Goal: Information Seeking & Learning: Learn about a topic

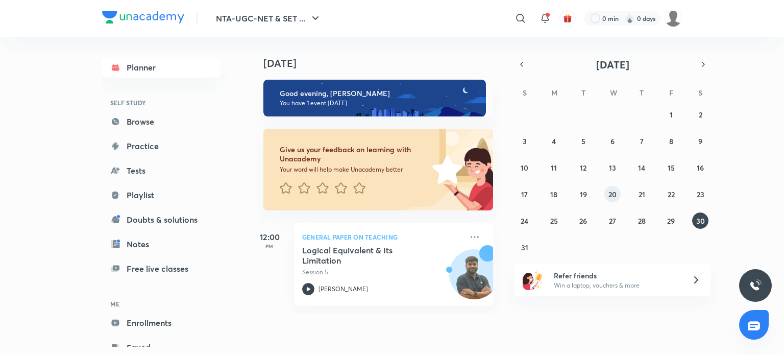
click at [615, 196] on abbr "20" at bounding box center [613, 194] width 8 height 10
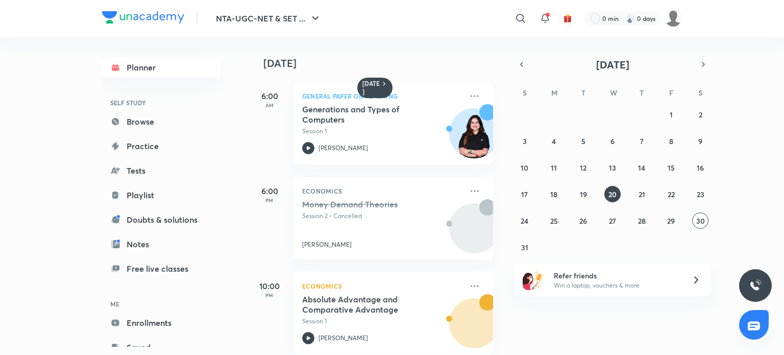
scroll to position [15, 0]
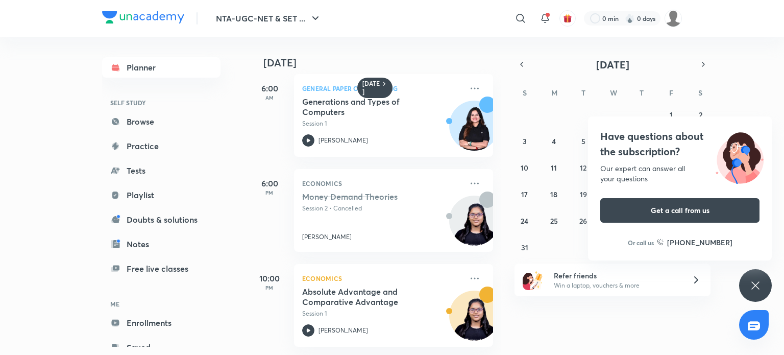
click at [762, 281] on div "Have questions about the subscription? Our expert can answer all your questions…" at bounding box center [755, 285] width 33 height 33
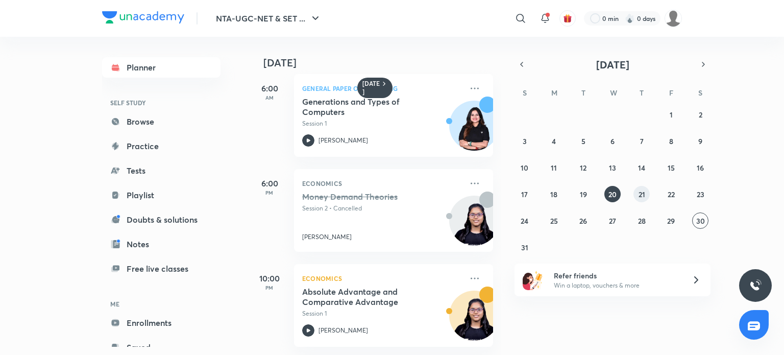
click at [643, 191] on abbr "21" at bounding box center [642, 194] width 7 height 10
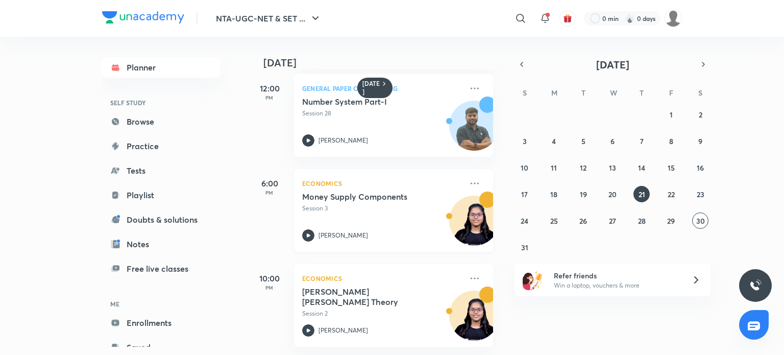
scroll to position [110, 0]
click at [674, 194] on abbr "22" at bounding box center [671, 194] width 7 height 10
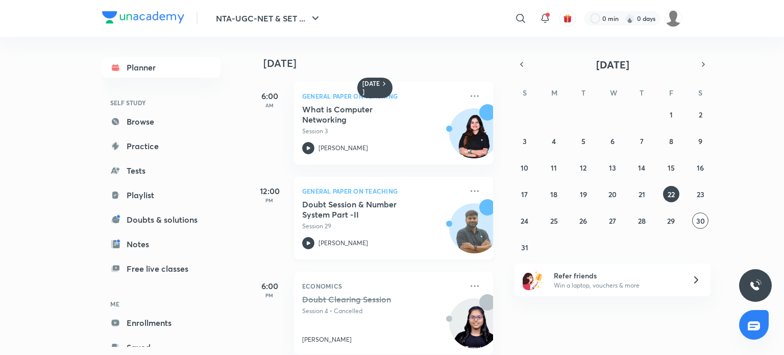
scroll to position [15, 0]
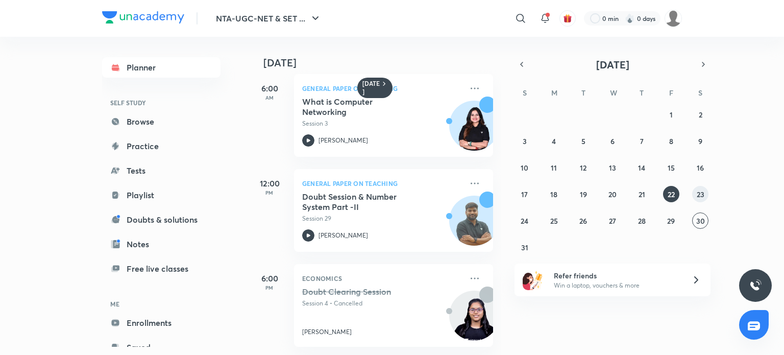
click at [703, 195] on abbr "23" at bounding box center [701, 194] width 8 height 10
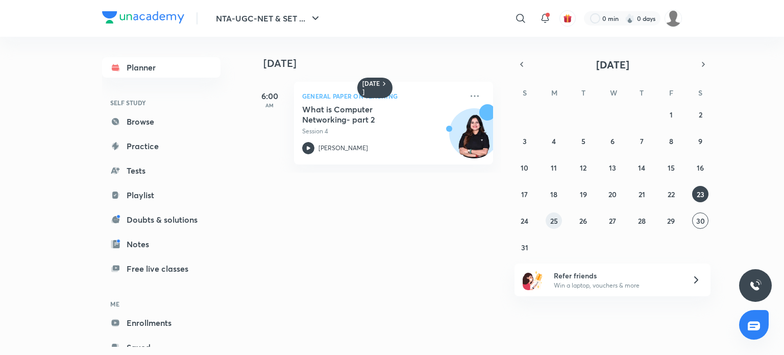
click at [558, 223] on button "25" at bounding box center [554, 220] width 16 height 16
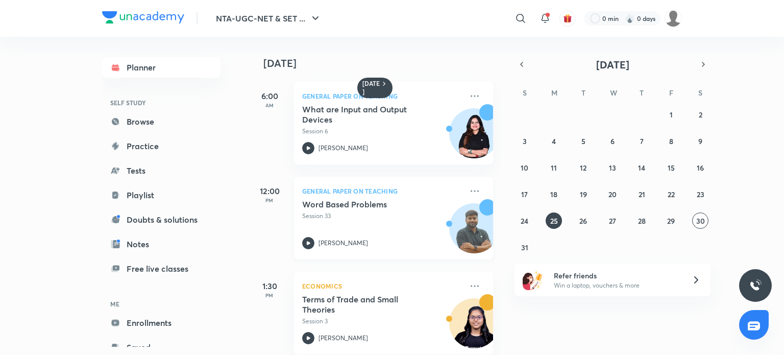
scroll to position [110, 0]
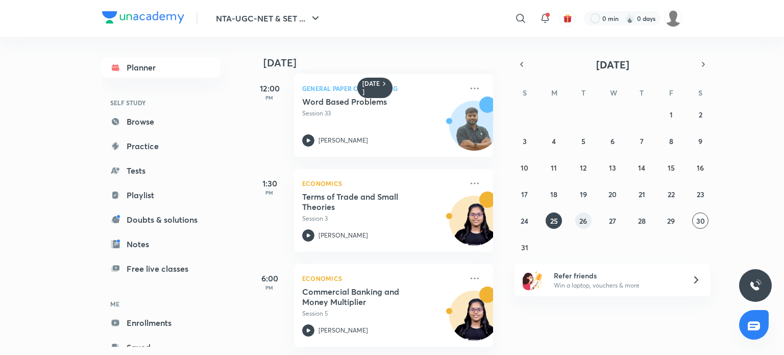
click at [582, 225] on button "26" at bounding box center [584, 220] width 16 height 16
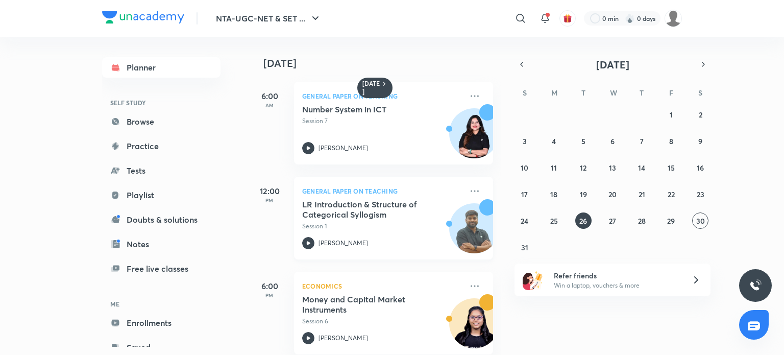
scroll to position [178, 0]
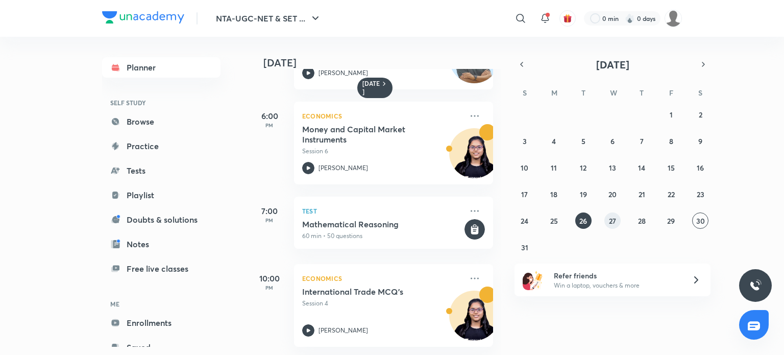
click at [609, 218] on abbr "27" at bounding box center [612, 221] width 7 height 10
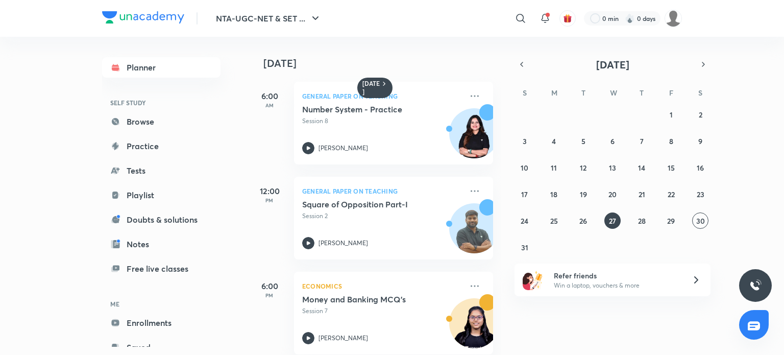
scroll to position [15, 0]
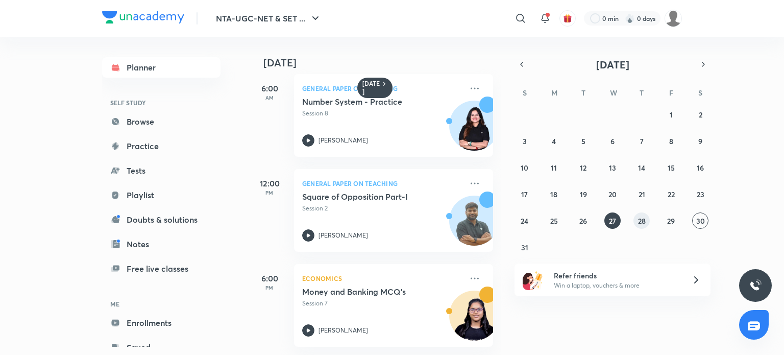
click at [646, 218] on button "28" at bounding box center [642, 220] width 16 height 16
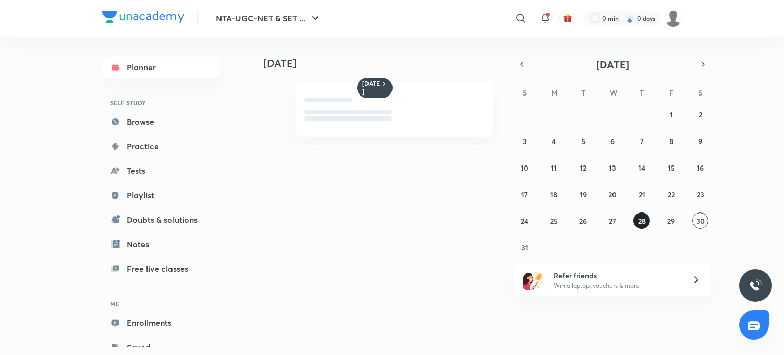
click at [646, 218] on button "28" at bounding box center [642, 220] width 16 height 16
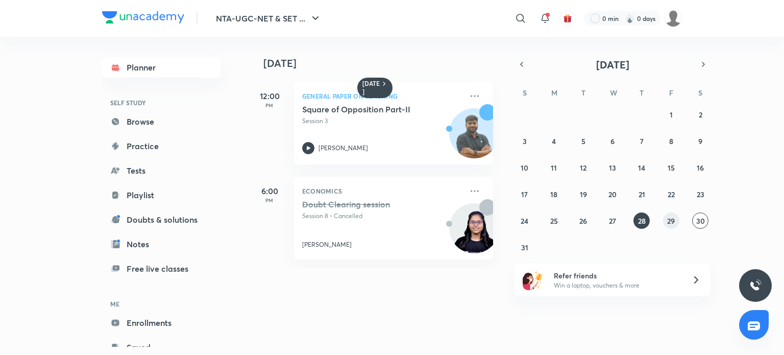
click at [670, 220] on abbr "29" at bounding box center [671, 221] width 8 height 10
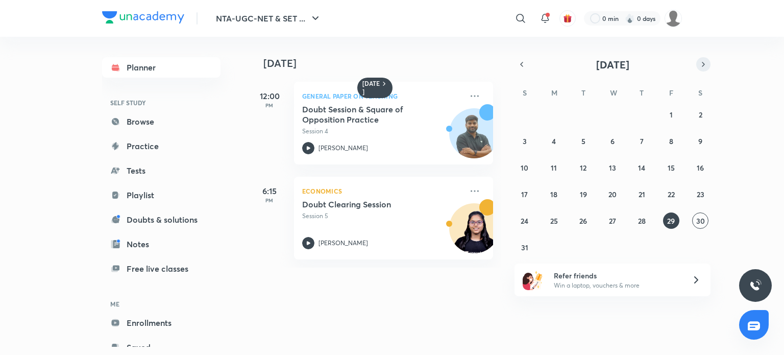
click at [699, 67] on button "button" at bounding box center [704, 64] width 14 height 14
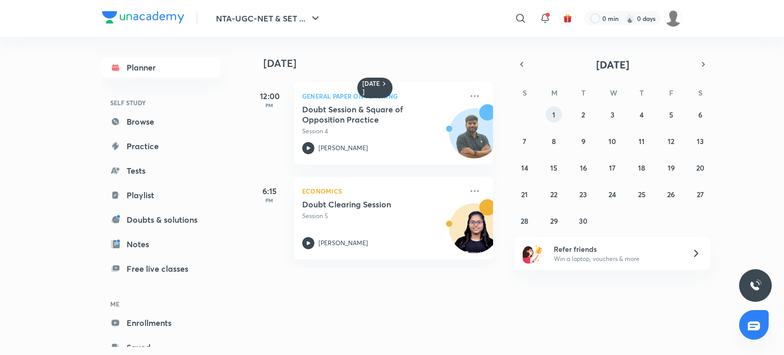
click at [548, 112] on button "1" at bounding box center [554, 114] width 16 height 16
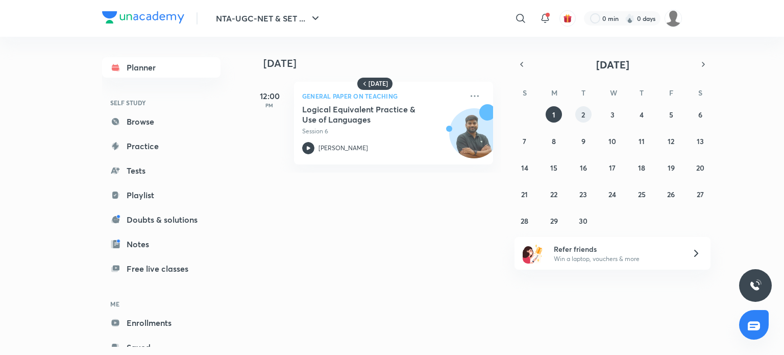
click at [577, 112] on button "2" at bounding box center [584, 114] width 16 height 16
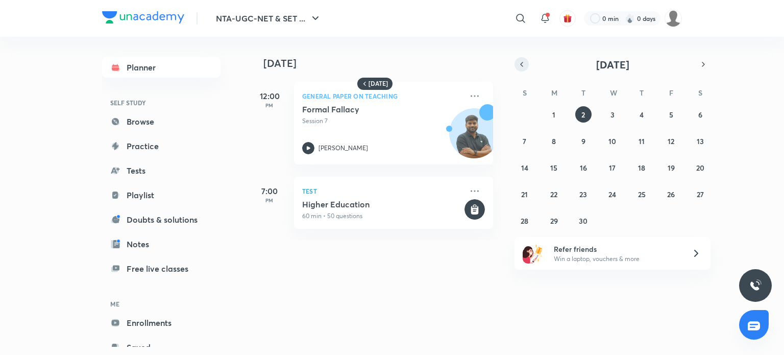
click at [525, 61] on icon "button" at bounding box center [522, 64] width 8 height 9
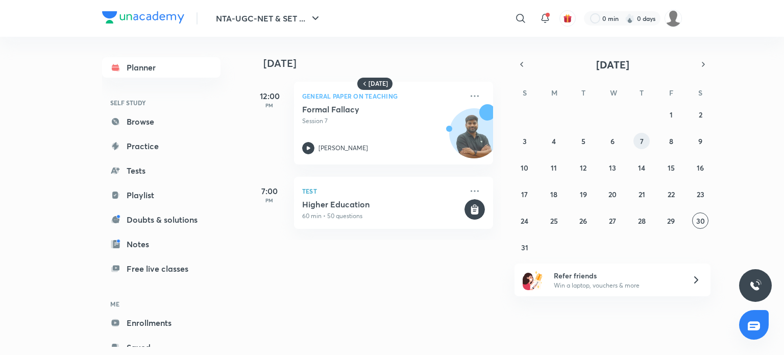
click at [638, 143] on button "7" at bounding box center [642, 141] width 16 height 16
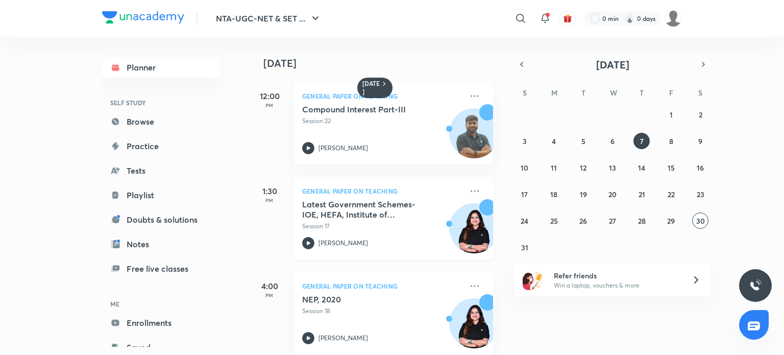
scroll to position [110, 0]
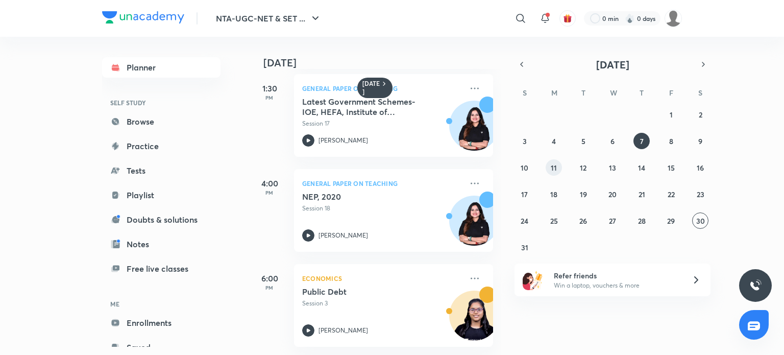
click at [558, 164] on button "11" at bounding box center [554, 167] width 16 height 16
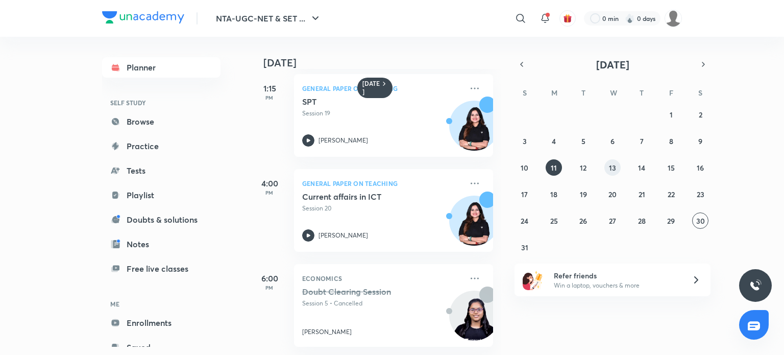
click at [613, 166] on abbr "13" at bounding box center [612, 168] width 7 height 10
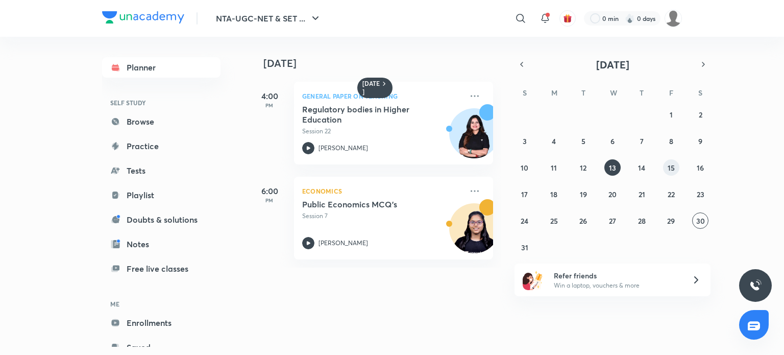
click at [668, 166] on abbr "15" at bounding box center [671, 168] width 7 height 10
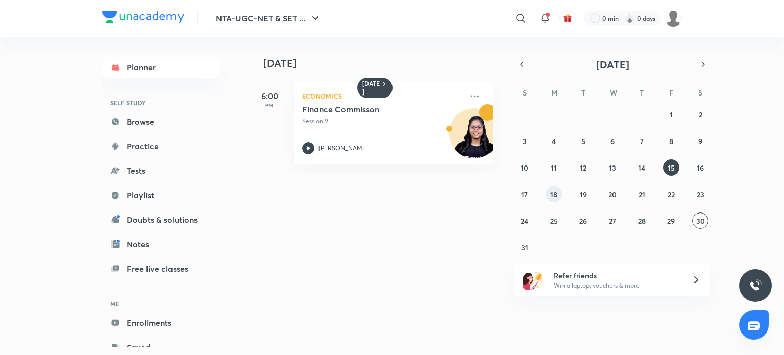
click at [557, 196] on abbr "18" at bounding box center [554, 194] width 7 height 10
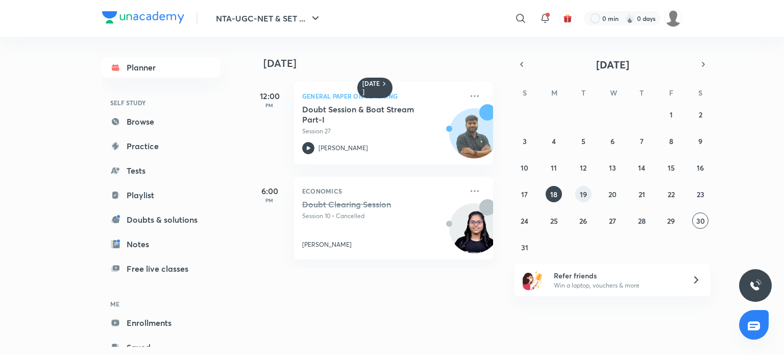
click at [584, 192] on abbr "19" at bounding box center [583, 194] width 7 height 10
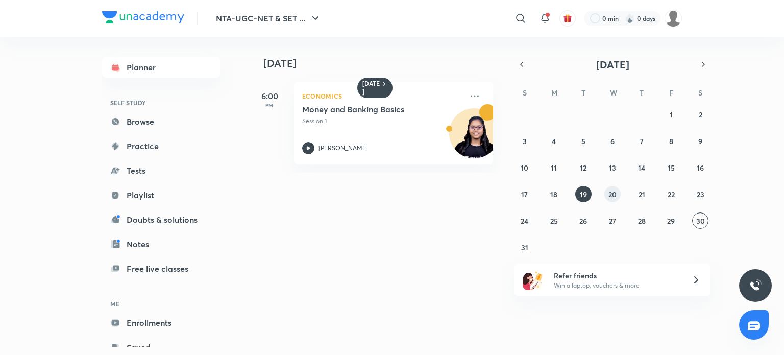
click at [614, 192] on abbr "20" at bounding box center [613, 194] width 8 height 10
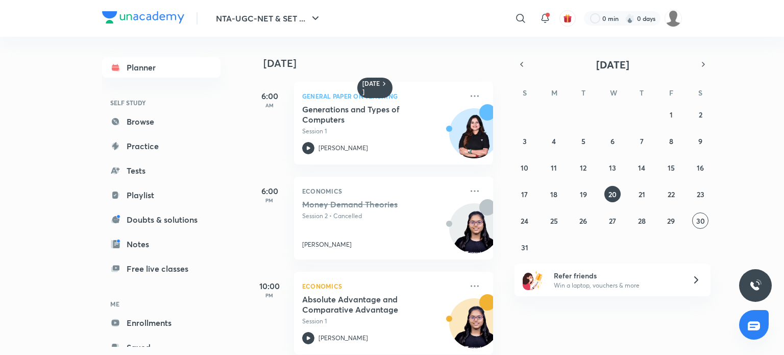
scroll to position [15, 0]
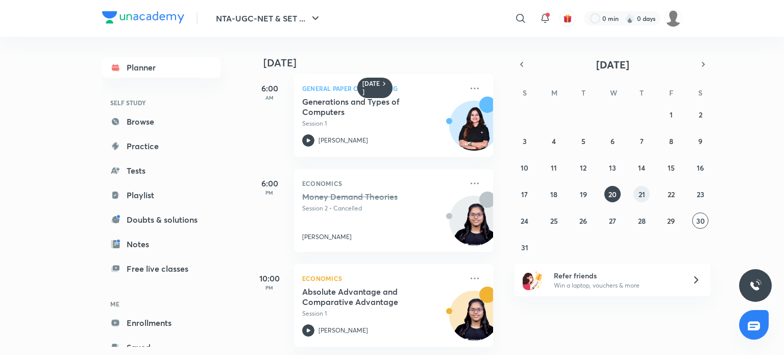
click at [641, 192] on abbr "21" at bounding box center [642, 194] width 7 height 10
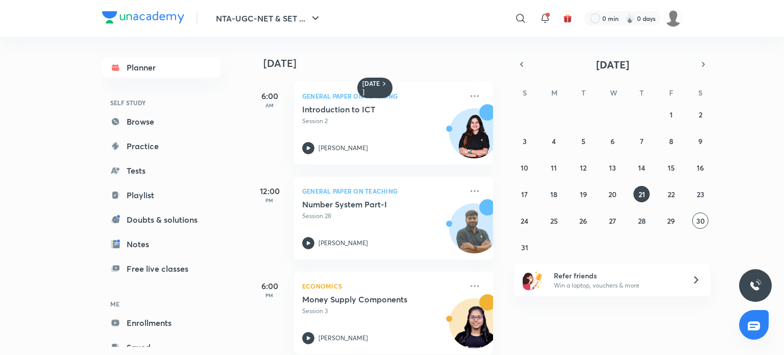
scroll to position [110, 3]
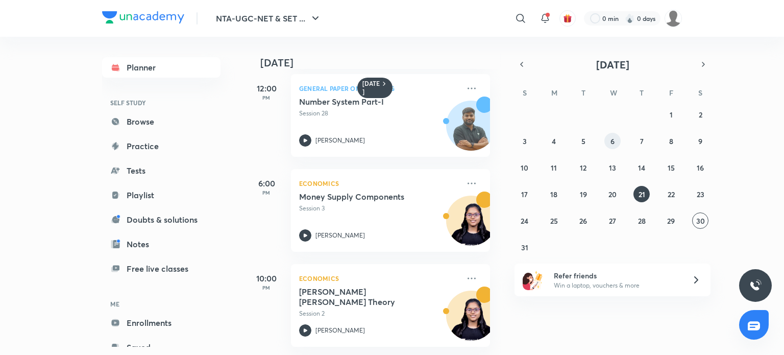
click at [612, 147] on button "6" at bounding box center [613, 141] width 16 height 16
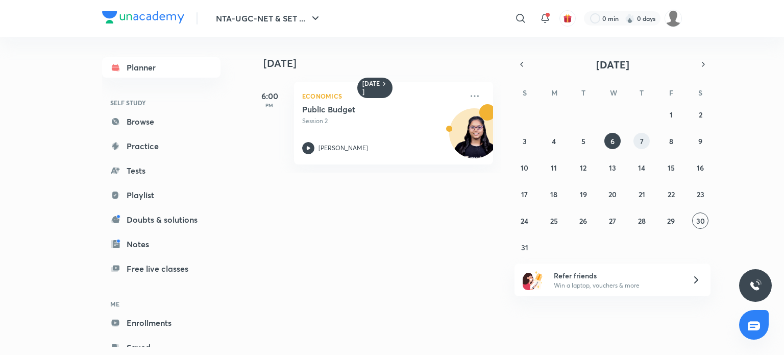
click at [637, 142] on button "7" at bounding box center [642, 141] width 16 height 16
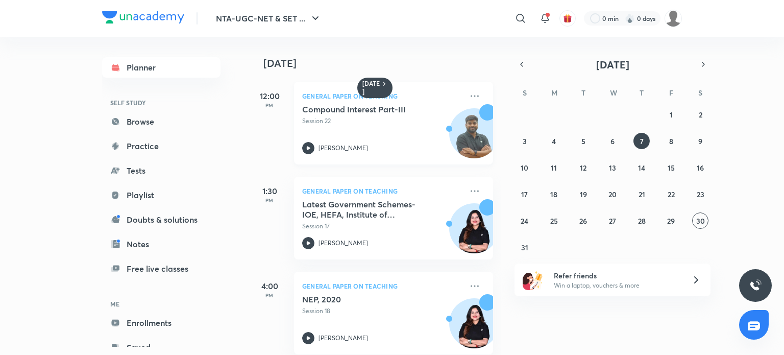
scroll to position [110, 0]
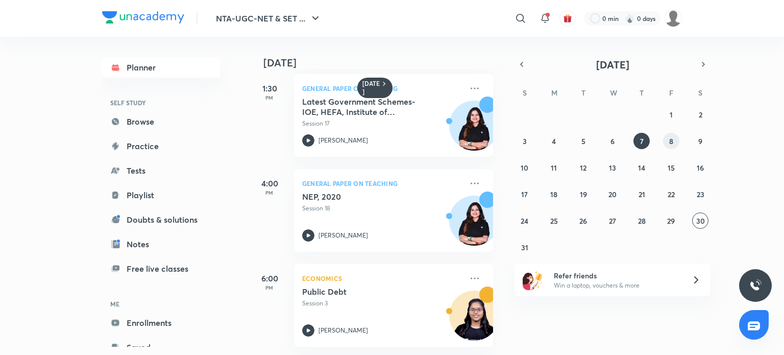
click at [674, 140] on button "8" at bounding box center [671, 141] width 16 height 16
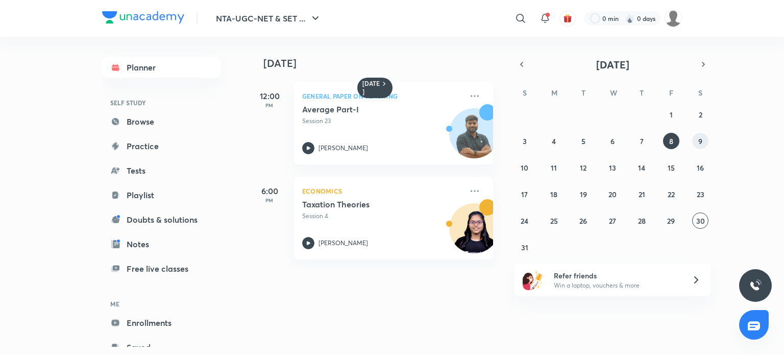
click at [704, 144] on button "9" at bounding box center [700, 141] width 16 height 16
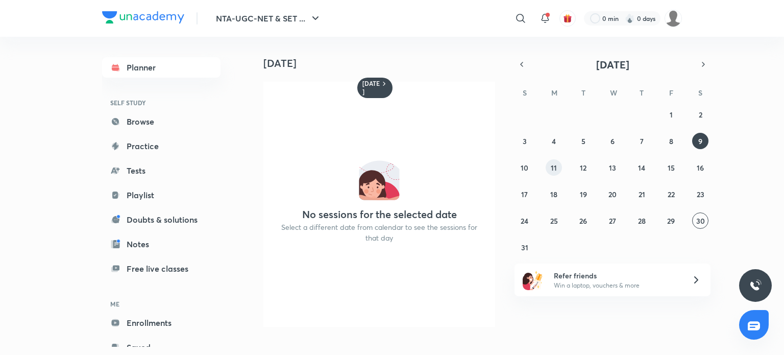
click at [553, 172] on abbr "11" at bounding box center [554, 168] width 6 height 10
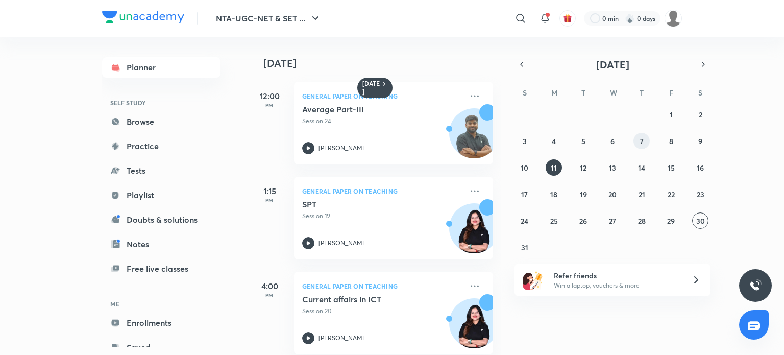
click at [637, 143] on button "7" at bounding box center [642, 141] width 16 height 16
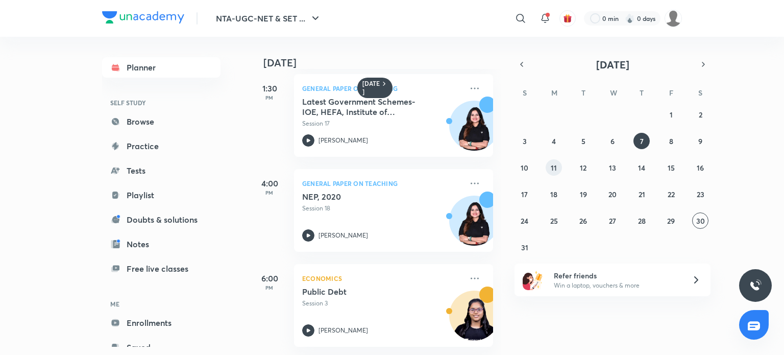
click at [560, 165] on button "11" at bounding box center [554, 167] width 16 height 16
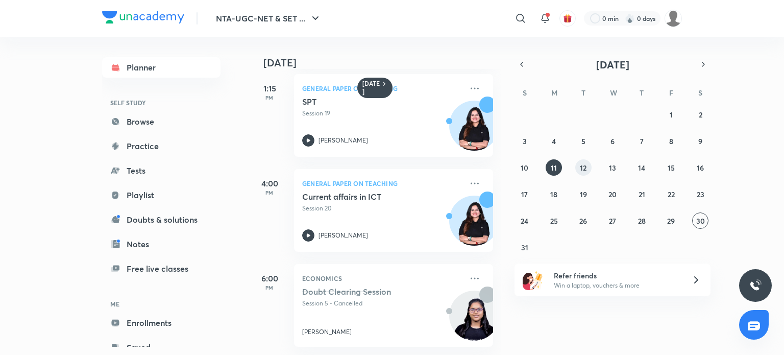
click at [582, 168] on abbr "12" at bounding box center [583, 168] width 7 height 10
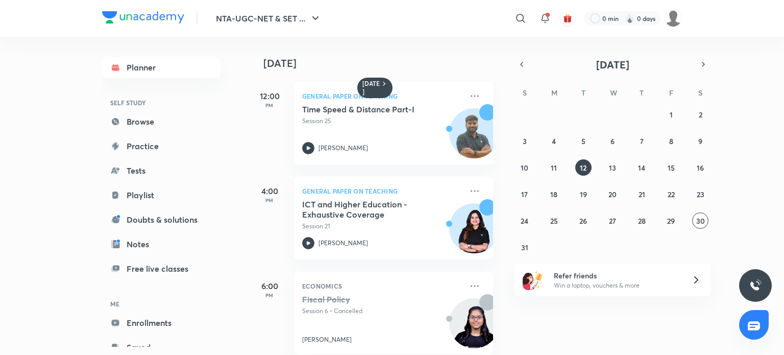
scroll to position [15, 0]
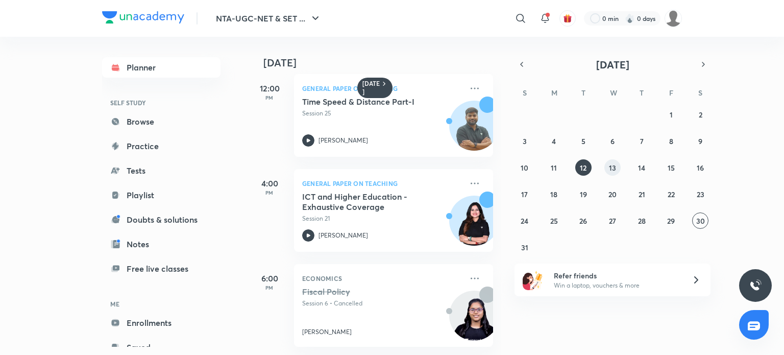
click at [615, 168] on abbr "13" at bounding box center [612, 168] width 7 height 10
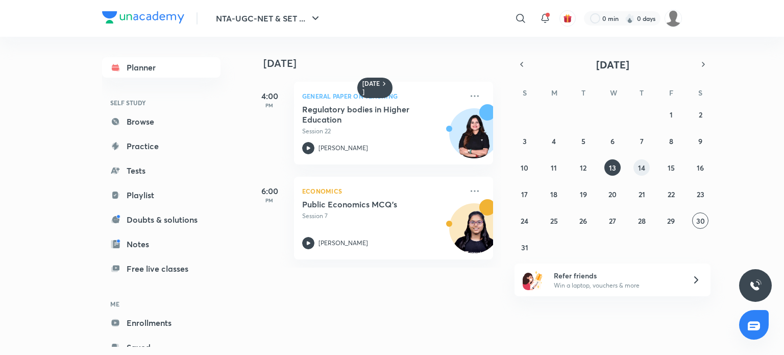
click at [645, 168] on abbr "14" at bounding box center [641, 168] width 7 height 10
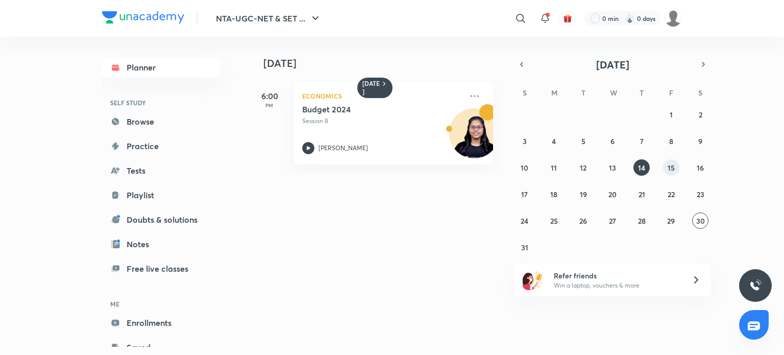
click at [668, 167] on abbr "15" at bounding box center [671, 168] width 7 height 10
click at [697, 164] on button "16" at bounding box center [700, 167] width 16 height 16
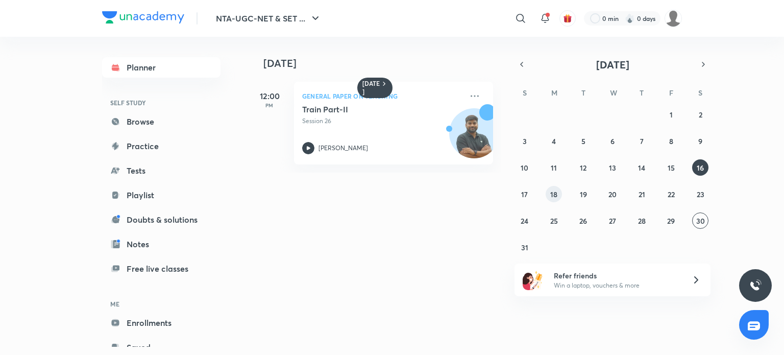
click at [556, 196] on abbr "18" at bounding box center [554, 194] width 7 height 10
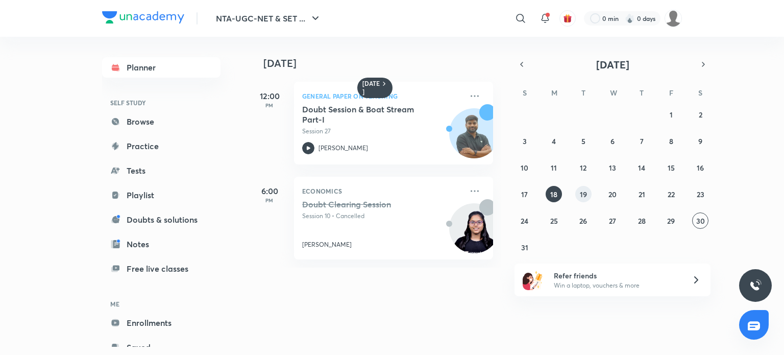
click at [586, 196] on abbr "19" at bounding box center [583, 194] width 7 height 10
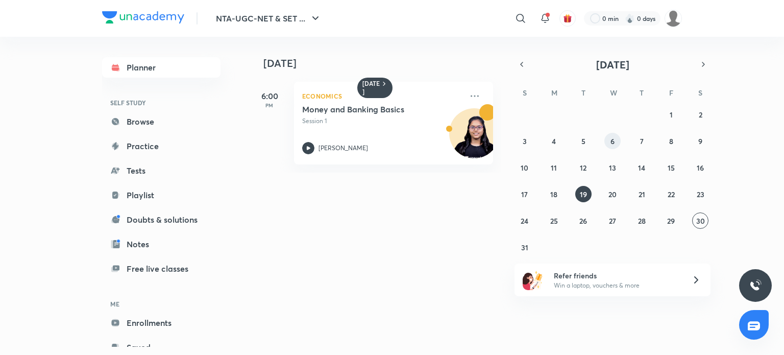
click at [617, 141] on button "6" at bounding box center [613, 141] width 16 height 16
click at [648, 138] on button "7" at bounding box center [642, 141] width 16 height 16
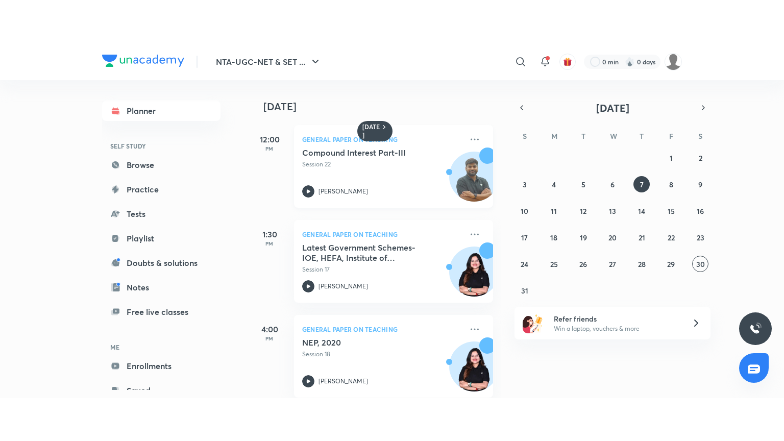
scroll to position [110, 0]
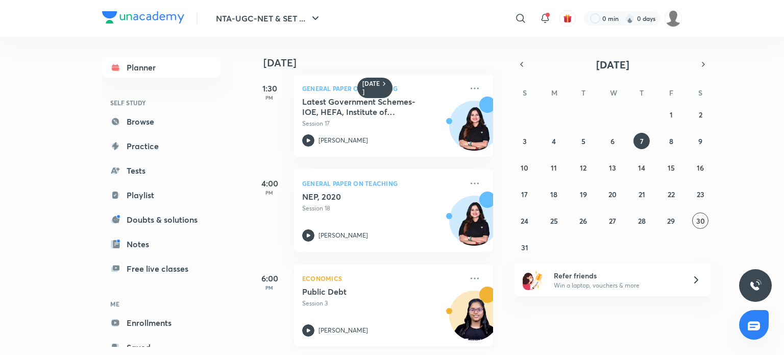
click at [343, 307] on div "Public Debt Session 3 [PERSON_NAME]" at bounding box center [382, 311] width 160 height 50
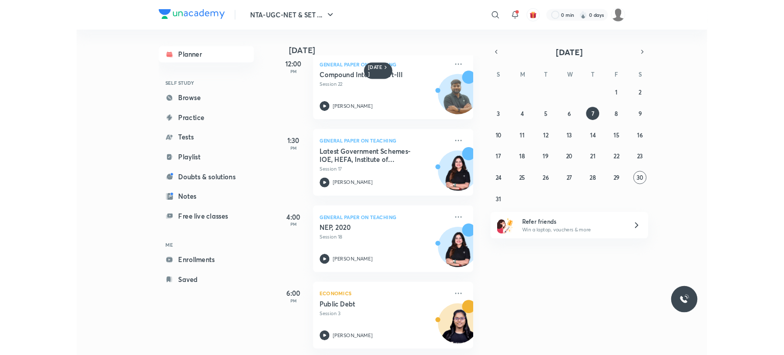
scroll to position [24, 0]
